Goal: Information Seeking & Learning: Learn about a topic

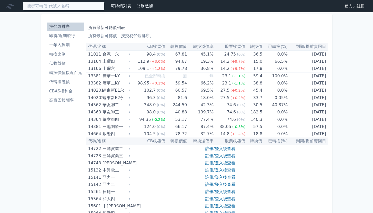
click at [71, 6] on input at bounding box center [64, 6] width 82 height 9
type input "ㄋ"
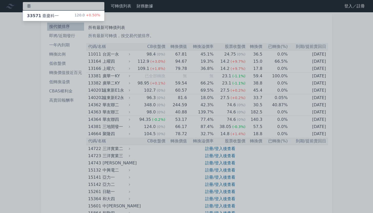
type input "臺"
click at [71, 16] on div "33571 臺慶科一 120.0 +0.50%" at bounding box center [63, 16] width 81 height 10
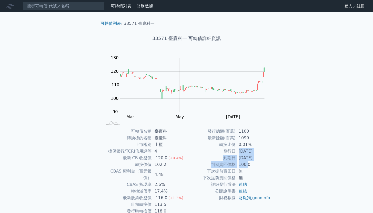
drag, startPoint x: 237, startPoint y: 151, endPoint x: 246, endPoint y: 162, distance: 14.3
click at [246, 162] on tbody "發行總額(百萬) 1100 最新餘額(百萬) 1099 轉換比例 0.01% 發行日 [DATE] 到期日 [DATE] 到期賣回價格 100.0 下次提前賣…" at bounding box center [228, 164] width 84 height 73
click at [246, 162] on td "100.0" at bounding box center [252, 164] width 35 height 7
drag, startPoint x: 232, startPoint y: 150, endPoint x: 241, endPoint y: 154, distance: 10.2
click at [241, 154] on tr "發行日 [DATE]" at bounding box center [228, 151] width 84 height 7
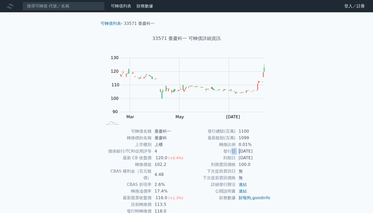
click at [241, 154] on td "[DATE]" at bounding box center [252, 151] width 35 height 7
click at [243, 183] on link "連結" at bounding box center [242, 184] width 8 height 5
click at [242, 189] on link "連結" at bounding box center [242, 191] width 8 height 5
